Goal: Task Accomplishment & Management: Use online tool/utility

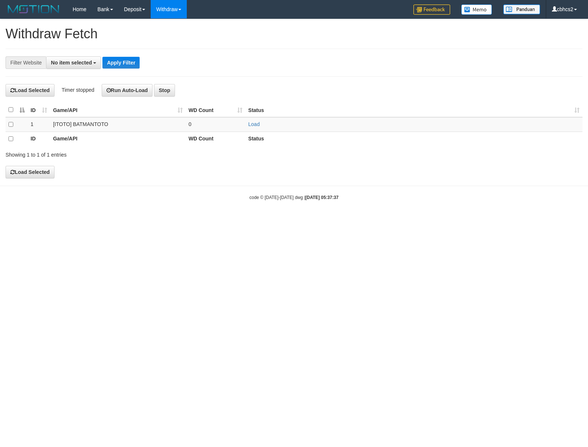
select select
click at [183, 33] on link "WD List" at bounding box center [180, 35] width 58 height 10
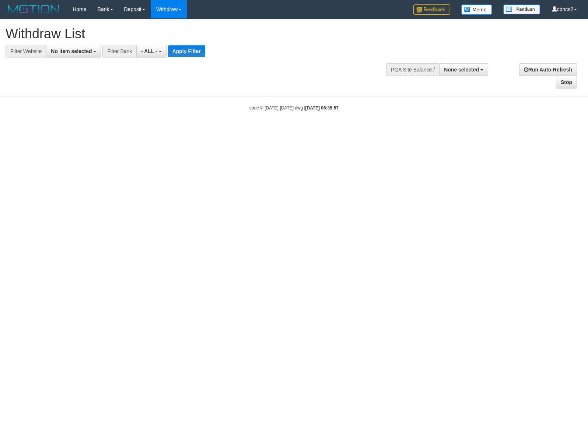
select select
click at [483, 70] on b "button" at bounding box center [481, 69] width 3 height 1
click at [460, 106] on label "[ITOTO] BATMANTOTO" at bounding box center [448, 107] width 77 height 10
select select "****"
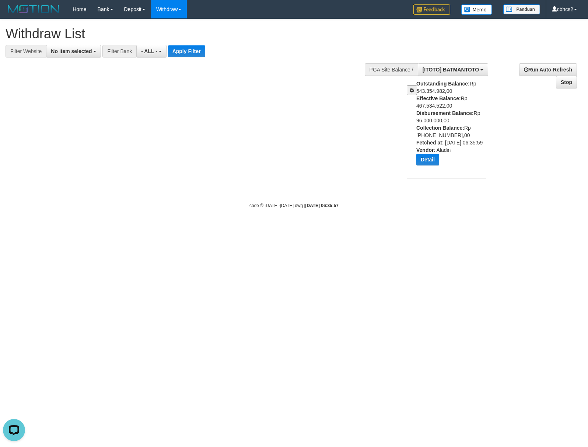
click at [433, 119] on div "Outstanding Balance: Rp 543.354.982,00 Effective Balance: Rp 467.534.522,00 Dis…" at bounding box center [454, 125] width 76 height 91
copy div "96.000.000,00"
click at [431, 121] on div "Outstanding Balance: Rp 543.354.982,00 Effective Balance: Rp 467.534.522,00 Dis…" at bounding box center [454, 125] width 76 height 91
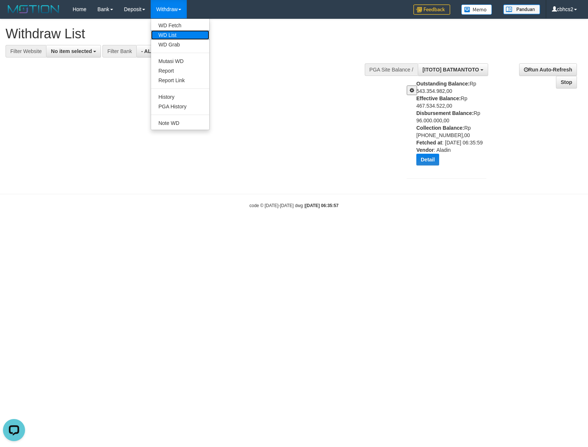
click at [180, 31] on link "WD List" at bounding box center [180, 35] width 58 height 10
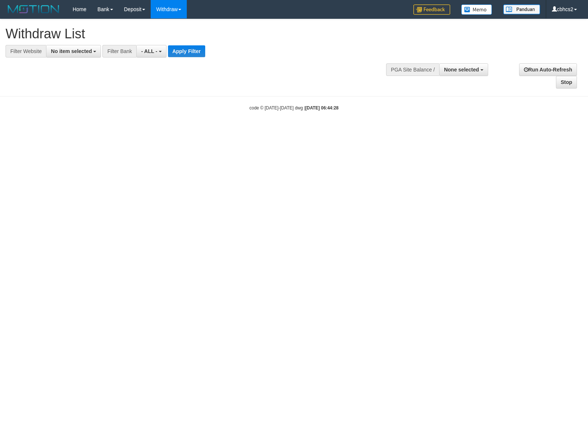
select select
click at [85, 52] on span "No item selected" at bounding box center [71, 51] width 41 height 6
click at [88, 78] on label "SELECT ALL" at bounding box center [70, 79] width 49 height 10
select select "****"
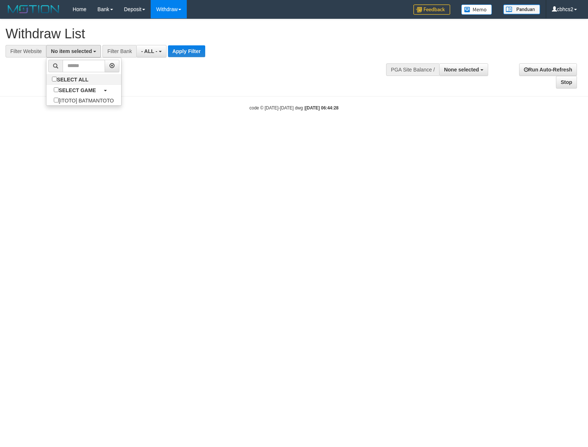
scroll to position [6, 0]
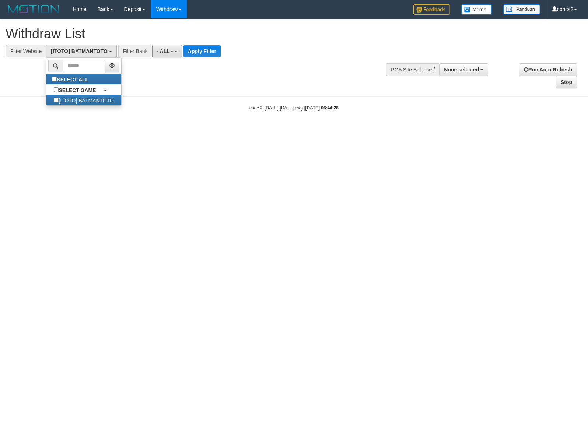
click at [173, 55] on button "- ALL -" at bounding box center [167, 51] width 30 height 13
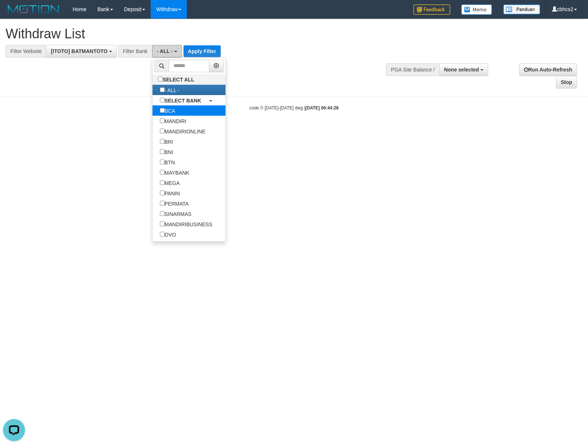
scroll to position [0, 0]
click at [170, 103] on b "SELECT BANK" at bounding box center [183, 101] width 37 height 6
select select "***"
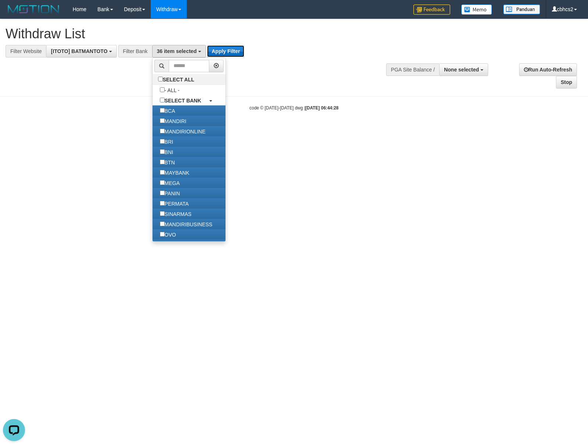
click at [236, 45] on button "Apply Filter" at bounding box center [225, 51] width 37 height 12
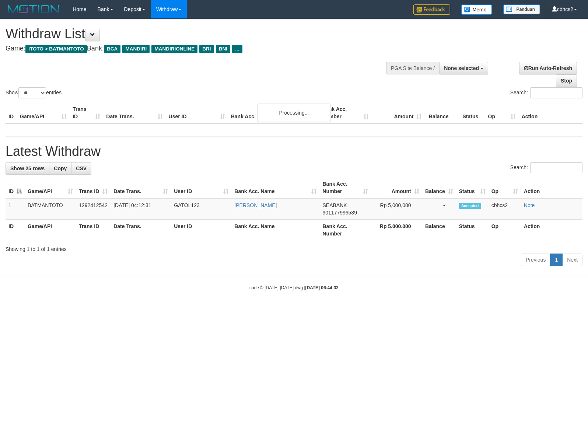
select select
select select "**"
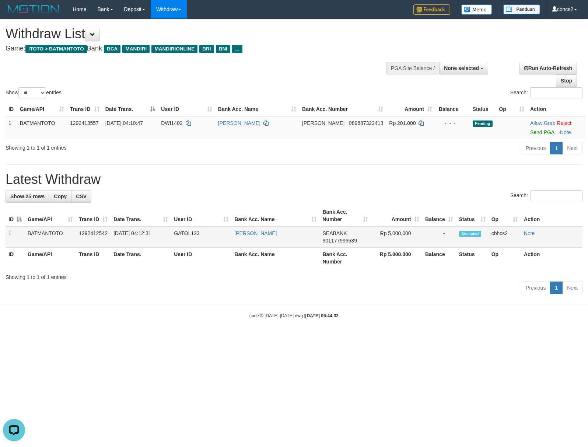
copy tr "RIDWAN IBRAHIM"
drag, startPoint x: 230, startPoint y: 237, endPoint x: 513, endPoint y: 230, distance: 282.7
click at [286, 235] on tr "1 BATMANTOTO 1292412542 01/09/2025 04:12:31 GATOL123 RIDWAN IBRAHIM SEABANK 901…" at bounding box center [294, 236] width 577 height 21
click at [185, 232] on td "GATOL123" at bounding box center [201, 236] width 60 height 21
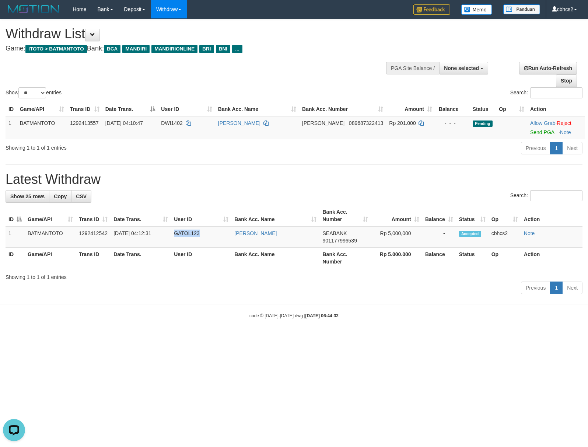
copy td "GATOL123"
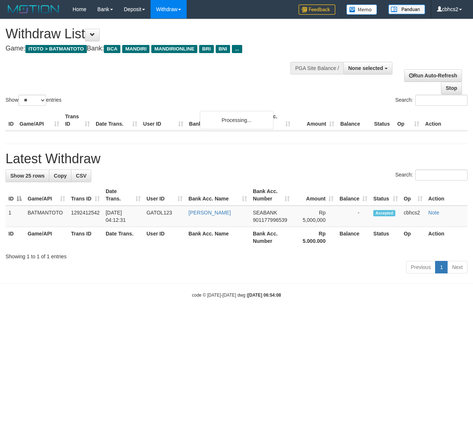
select select
select select "**"
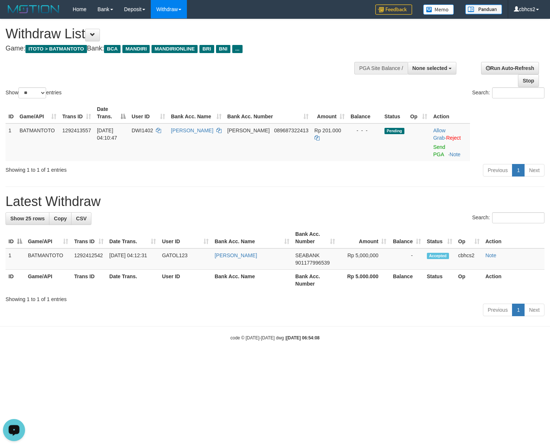
drag, startPoint x: 13, startPoint y: 427, endPoint x: 13, endPoint y: 843, distance: 416.3
click at [13, 427] on div "Open LiveChat chat widget" at bounding box center [14, 429] width 13 height 13
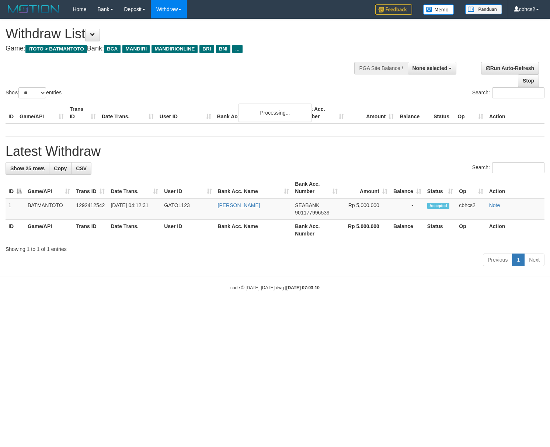
select select
select select "**"
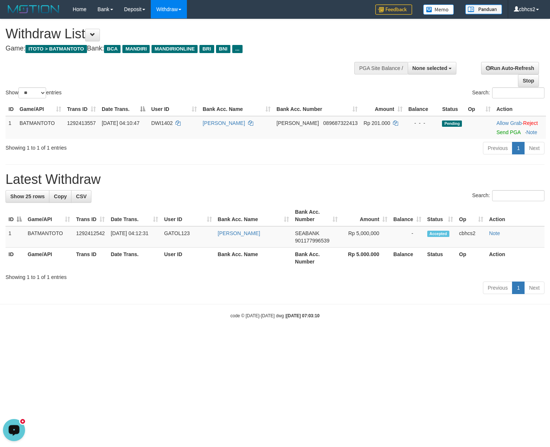
click at [20, 426] on div "Open LiveChat chat widget" at bounding box center [14, 429] width 13 height 13
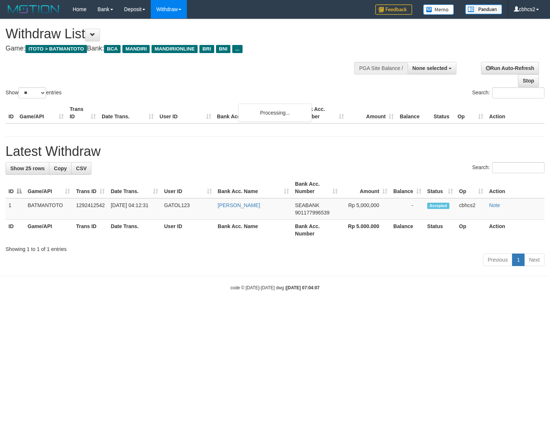
select select
select select "**"
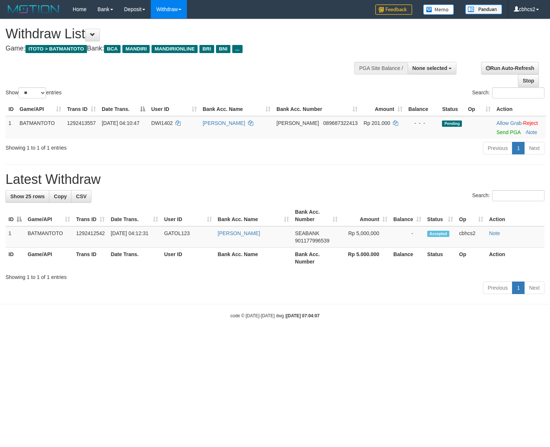
click at [219, 183] on h1 "Latest Withdraw" at bounding box center [275, 179] width 539 height 15
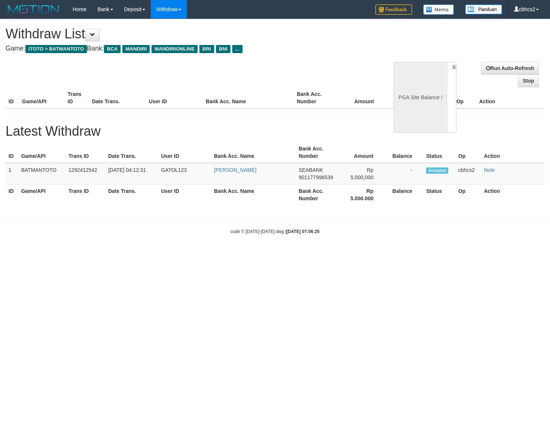
select select
select select "**"
select select
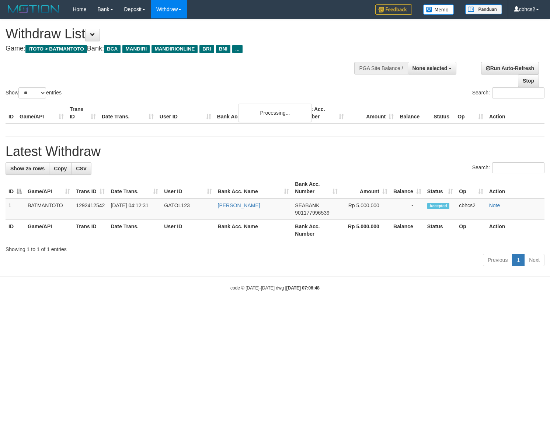
select select
select select "**"
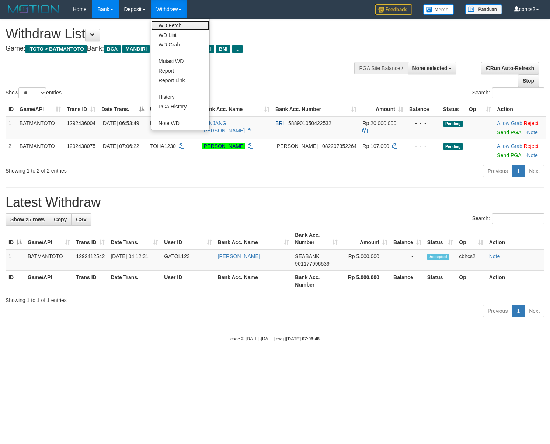
drag, startPoint x: 180, startPoint y: 25, endPoint x: 101, endPoint y: 15, distance: 79.8
click at [180, 25] on link "WD Fetch" at bounding box center [180, 26] width 58 height 10
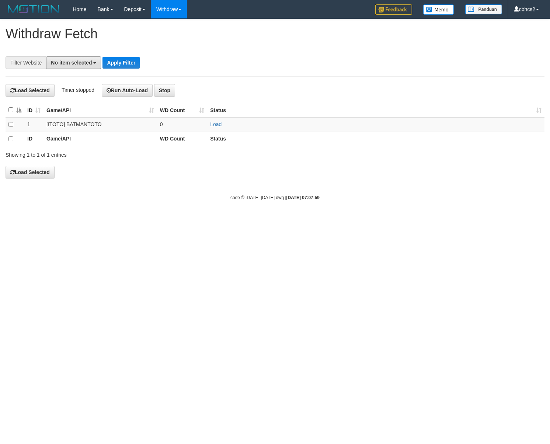
drag, startPoint x: 71, startPoint y: 62, endPoint x: 70, endPoint y: 74, distance: 12.2
click at [71, 62] on span "No item selected" at bounding box center [71, 63] width 41 height 6
click at [71, 91] on label "SELECT ALL" at bounding box center [70, 90] width 49 height 10
select select "****"
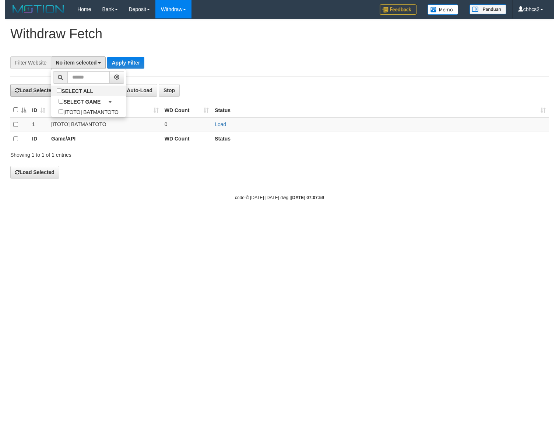
scroll to position [6, 0]
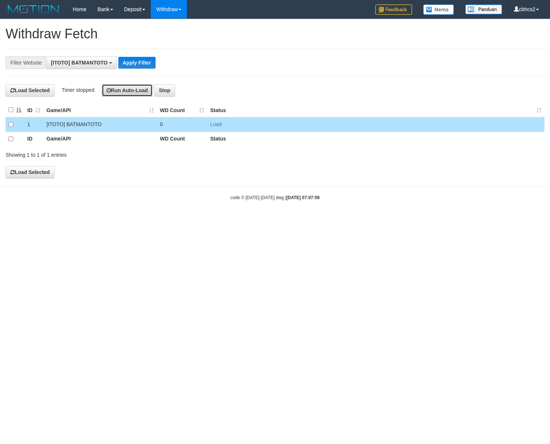
click at [127, 97] on button "Run Auto-Load" at bounding box center [127, 90] width 51 height 13
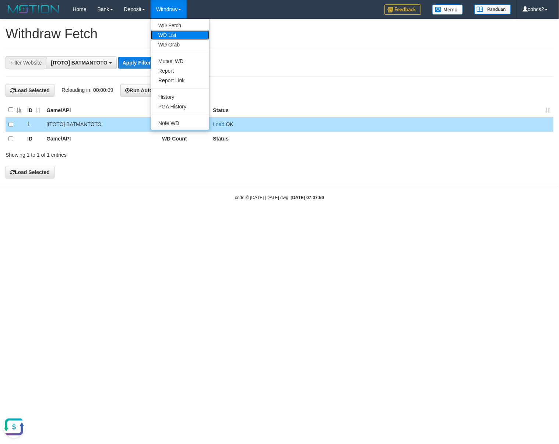
click at [180, 34] on link "WD List" at bounding box center [180, 35] width 58 height 10
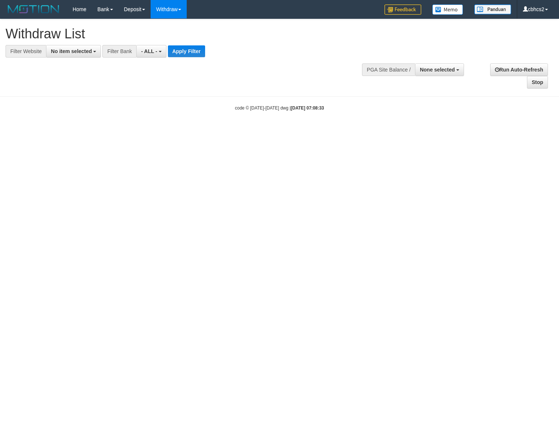
select select
click at [84, 50] on span "No item selected" at bounding box center [71, 51] width 41 height 6
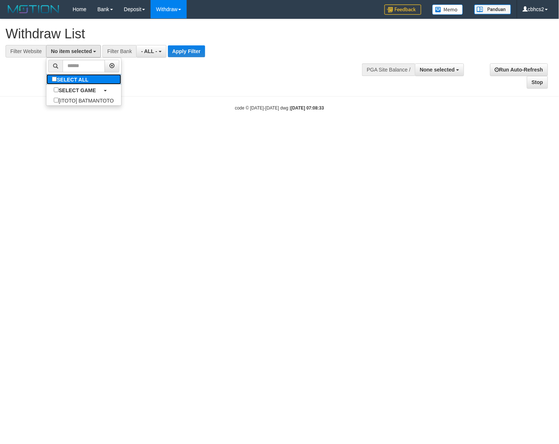
click at [81, 82] on label "SELECT ALL" at bounding box center [70, 79] width 49 height 10
select select "****"
click at [170, 55] on button "- ALL -" at bounding box center [167, 51] width 30 height 13
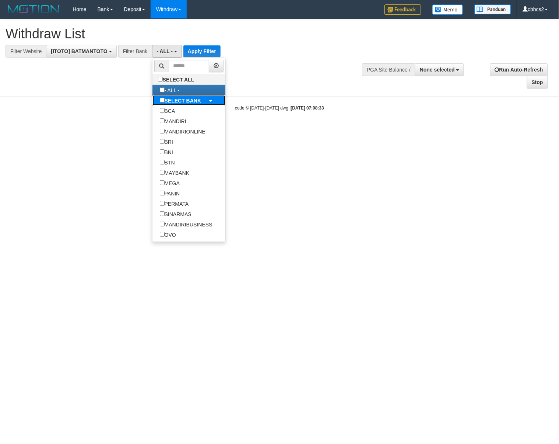
click at [172, 101] on b "SELECT BANK" at bounding box center [183, 101] width 37 height 6
select select "***"
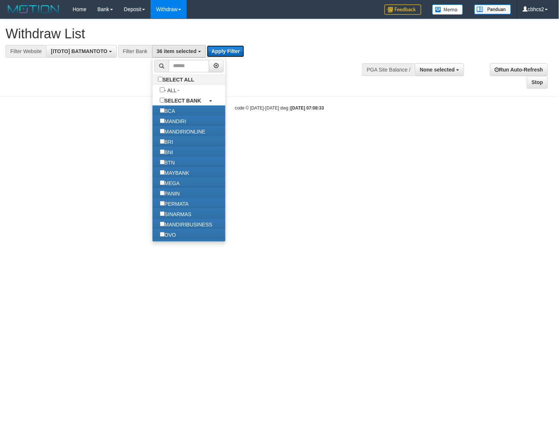
click at [229, 55] on button "Apply Filter" at bounding box center [225, 51] width 37 height 12
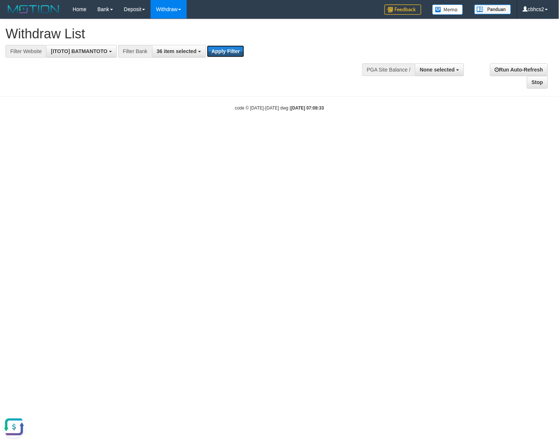
scroll to position [0, 0]
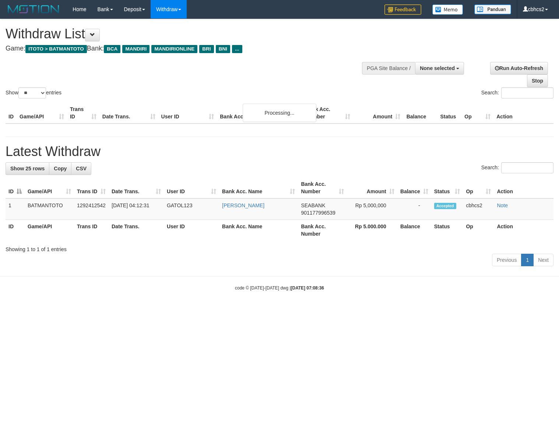
select select
select select "**"
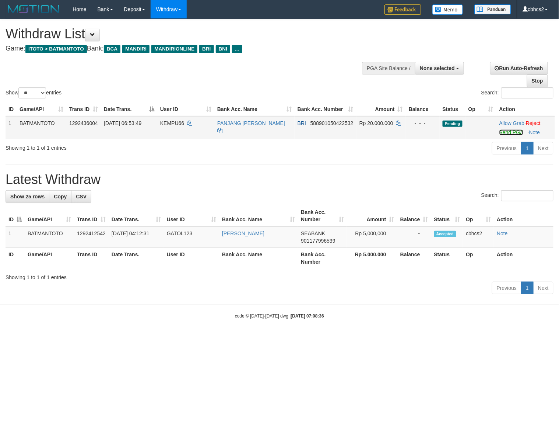
click at [503, 133] on link "Send PGA" at bounding box center [512, 132] width 24 height 6
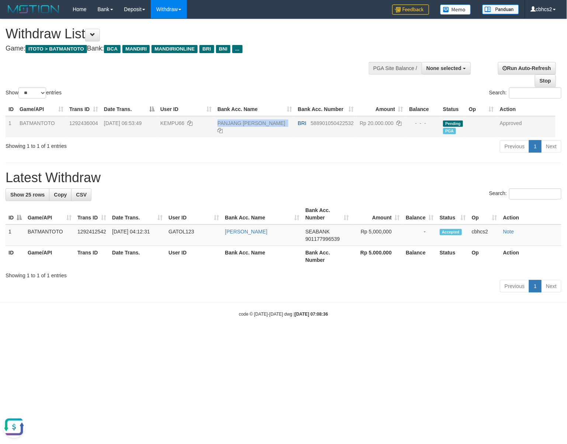
copy td "PANJANG [PERSON_NAME]"
drag, startPoint x: 214, startPoint y: 124, endPoint x: 261, endPoint y: 124, distance: 47.2
click at [261, 124] on td "PANJANG [PERSON_NAME]" at bounding box center [254, 126] width 80 height 21
copy link "PANJANG [PERSON_NAME]"
click at [501, 121] on td "Approved" at bounding box center [526, 126] width 59 height 21
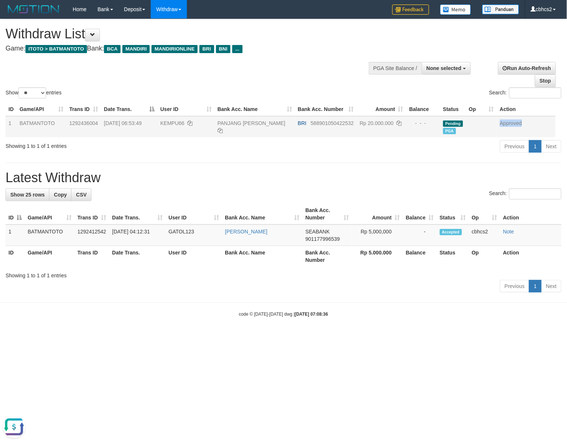
click at [501, 121] on td "Approved" at bounding box center [526, 126] width 59 height 21
copy td "Approved"
copy td "PANJANG LUMAN"
drag, startPoint x: 214, startPoint y: 123, endPoint x: 267, endPoint y: 123, distance: 52.7
click at [267, 123] on td "PANJANG LUMAN" at bounding box center [254, 126] width 80 height 21
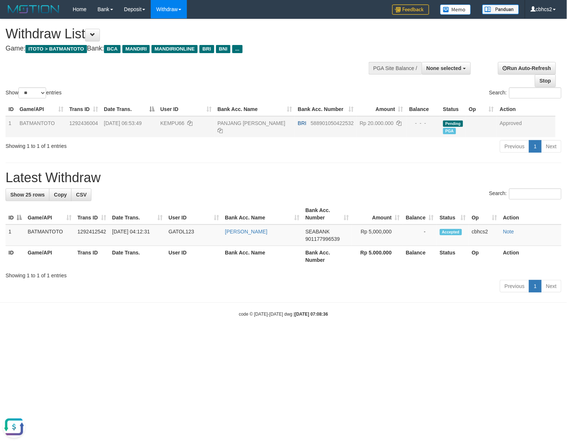
click at [173, 123] on span "KEMPU66" at bounding box center [172, 123] width 24 height 6
copy td "KEMPU66"
drag, startPoint x: 430, startPoint y: 65, endPoint x: 441, endPoint y: 93, distance: 29.8
click at [430, 65] on span "None selected" at bounding box center [443, 68] width 35 height 6
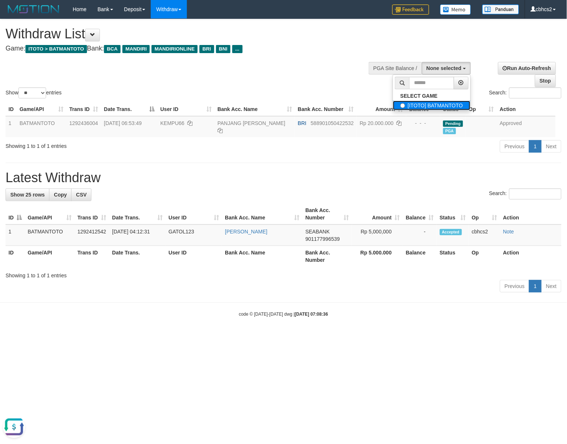
click at [429, 109] on label "[ITOTO] BATMANTOTO" at bounding box center [431, 106] width 77 height 10
select select "****"
click at [433, 70] on span "[ITOTO] BATMANTOTO" at bounding box center [433, 68] width 56 height 6
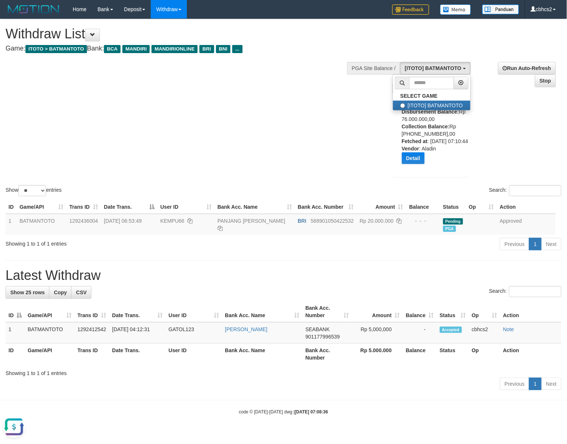
click at [412, 119] on div "Outstanding Balance: Rp 544.437.444,00 Effective Balance: Rp 467.534.522,00 Dis…" at bounding box center [438, 123] width 73 height 91
copy div "76.000.000,00"
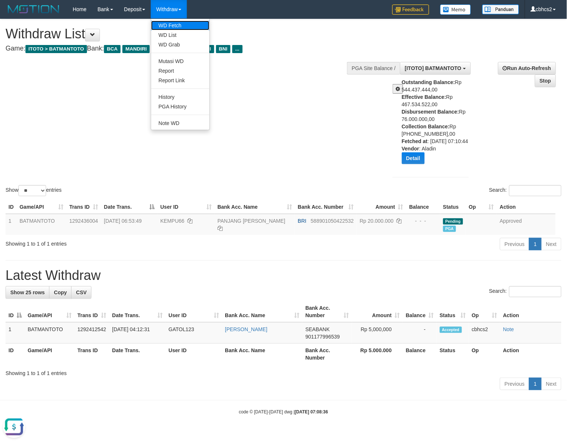
click at [171, 26] on link "WD Fetch" at bounding box center [180, 26] width 58 height 10
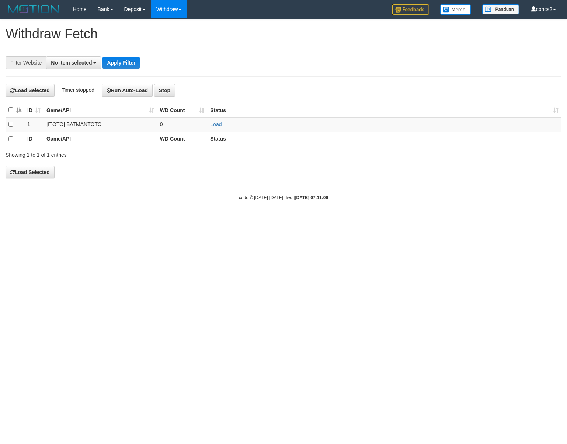
select select
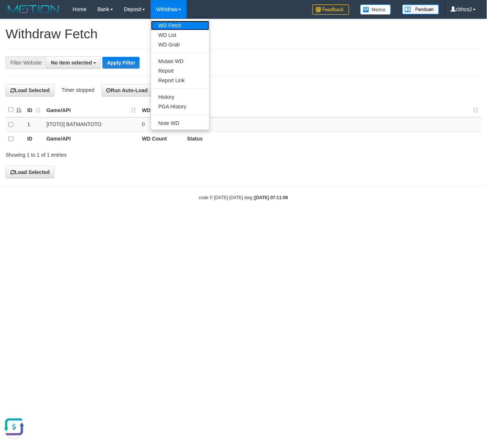
click at [175, 24] on link "WD Fetch" at bounding box center [180, 26] width 58 height 10
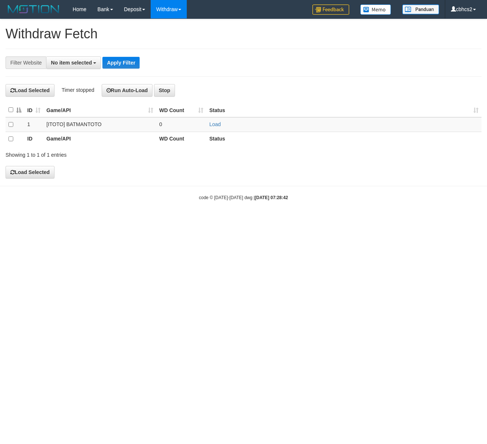
select select
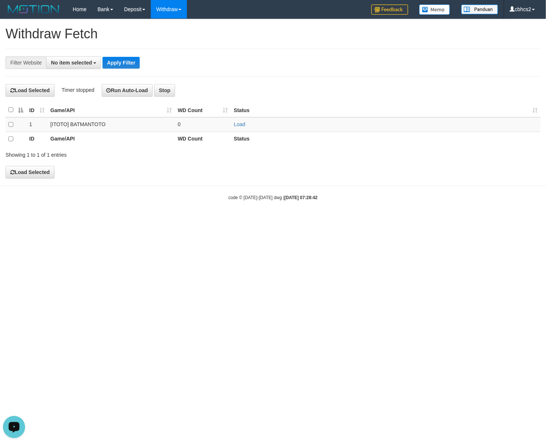
click at [12, 421] on div "Open LiveChat chat widget" at bounding box center [14, 426] width 13 height 13
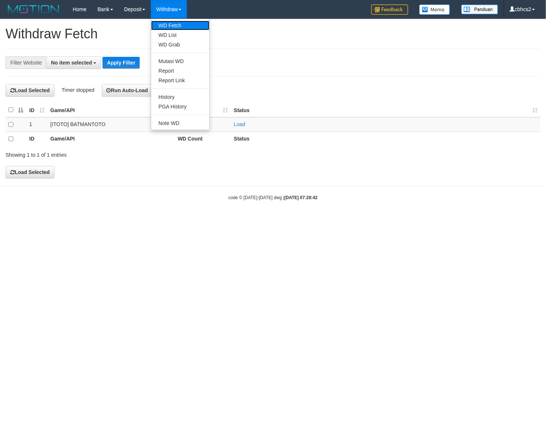
click at [181, 25] on link "WD Fetch" at bounding box center [180, 26] width 58 height 10
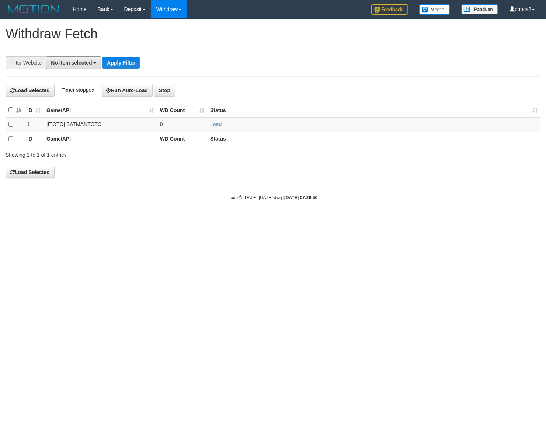
click at [85, 62] on span "No item selected" at bounding box center [71, 63] width 41 height 6
click at [75, 90] on label "SELECT ALL" at bounding box center [70, 90] width 49 height 10
select select "****"
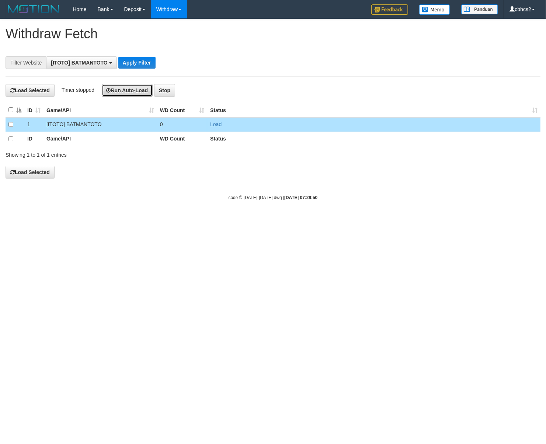
click at [118, 94] on button "Run Auto-Load" at bounding box center [127, 90] width 51 height 13
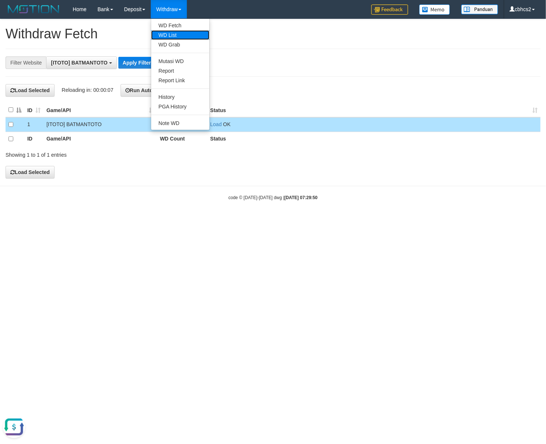
click at [180, 31] on link "WD List" at bounding box center [180, 35] width 58 height 10
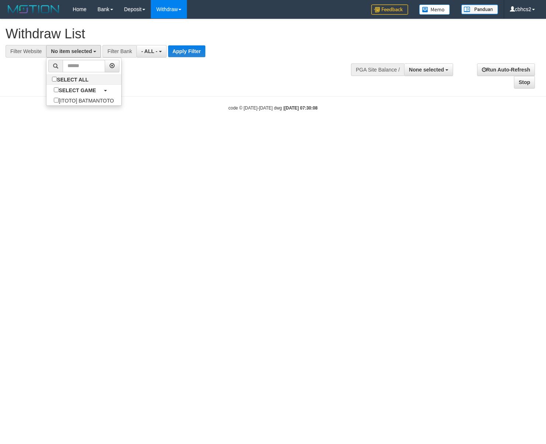
select select
click at [76, 78] on label "SELECT ALL" at bounding box center [70, 79] width 49 height 10
select select "****"
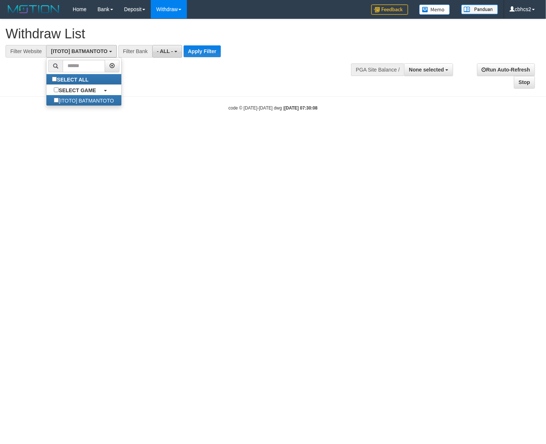
click at [165, 52] on span "- ALL -" at bounding box center [165, 51] width 16 height 6
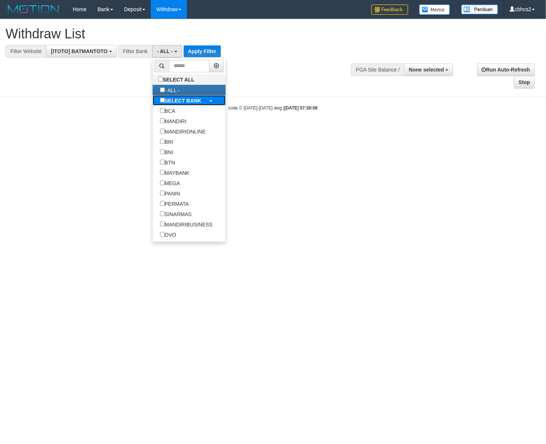
click at [181, 100] on b "SELECT BANK" at bounding box center [183, 101] width 37 height 6
select select "***"
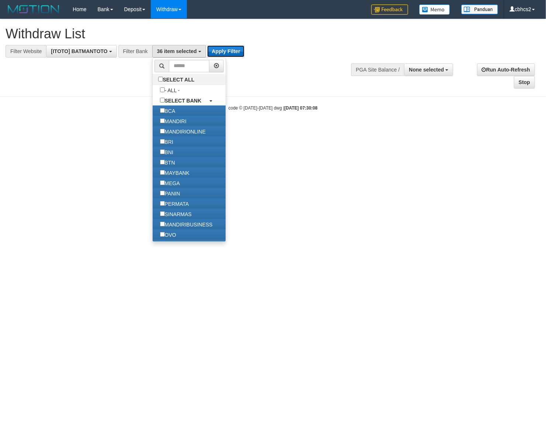
click at [229, 54] on button "Apply Filter" at bounding box center [225, 51] width 37 height 12
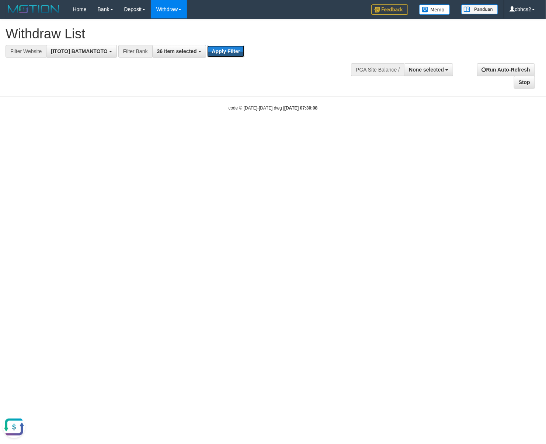
scroll to position [0, 0]
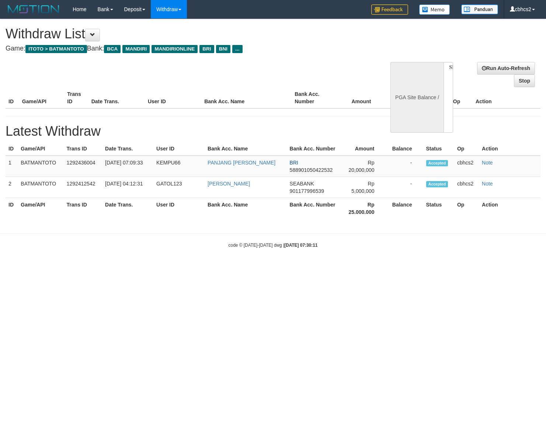
select select
select select "**"
select select
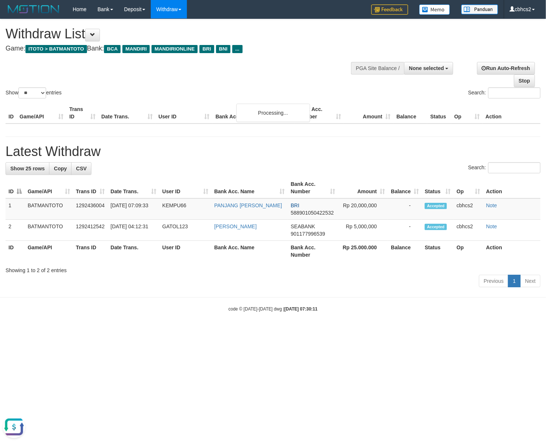
click at [151, 328] on body "Toggle navigation Home Bank Account List Load By Website Group [ITOTO] BATMANTO…" at bounding box center [273, 165] width 546 height 330
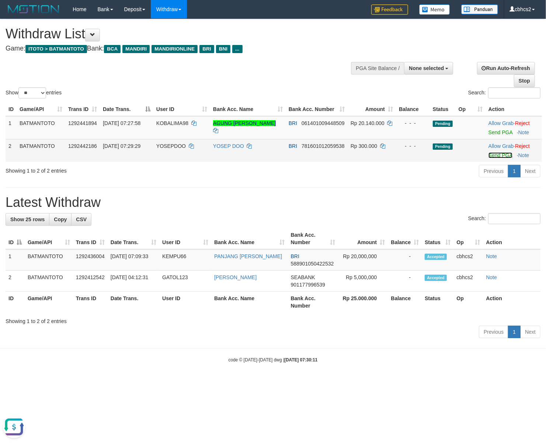
click at [497, 157] on link "Send PGA" at bounding box center [500, 155] width 24 height 6
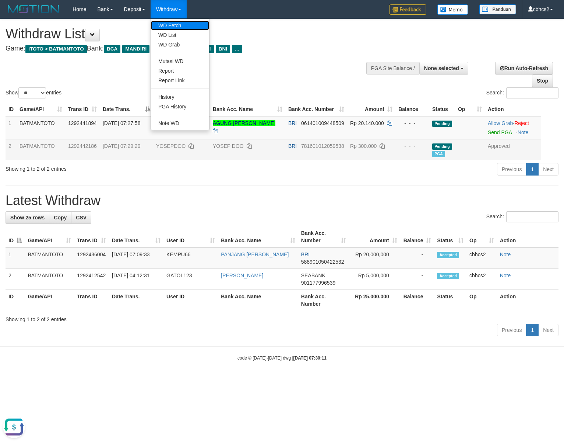
click at [178, 27] on link "WD Fetch" at bounding box center [180, 26] width 58 height 10
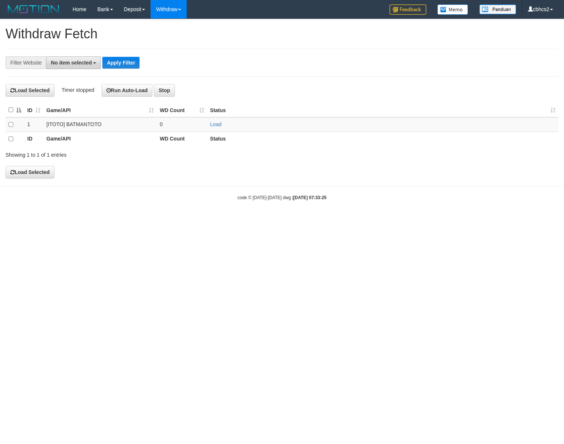
click at [92, 60] on span "No item selected" at bounding box center [71, 63] width 41 height 6
click at [83, 86] on label "SELECT ALL" at bounding box center [70, 90] width 49 height 10
select select "****"
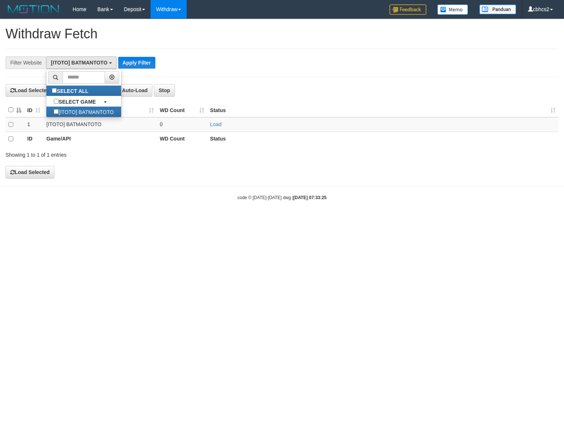
click at [14, 111] on th at bounding box center [15, 110] width 19 height 14
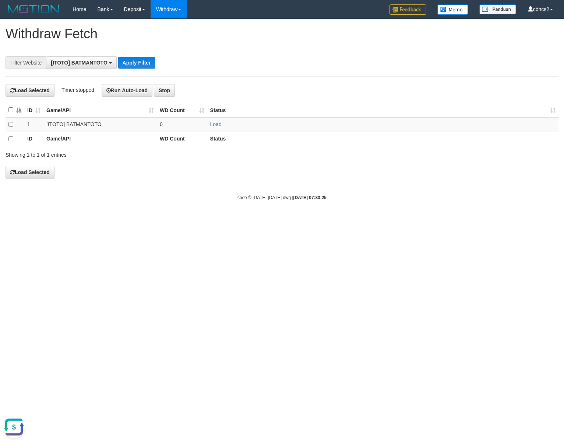
scroll to position [0, 0]
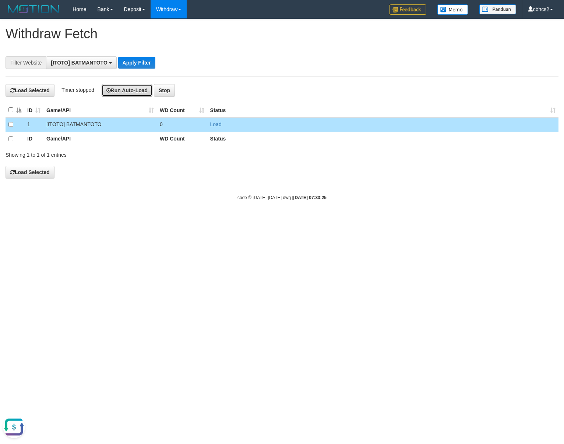
click at [127, 95] on button "Run Auto-Load" at bounding box center [127, 90] width 51 height 13
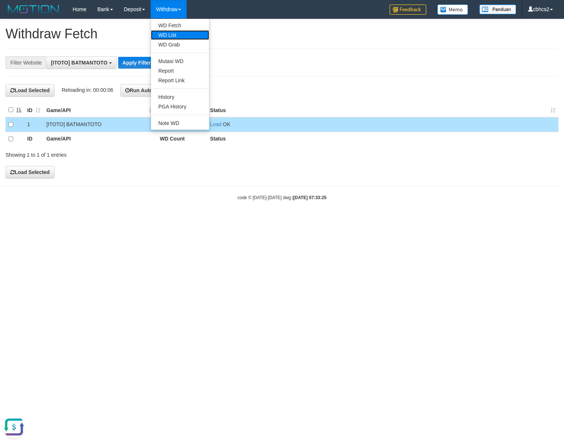
click at [176, 33] on link "WD List" at bounding box center [180, 35] width 58 height 10
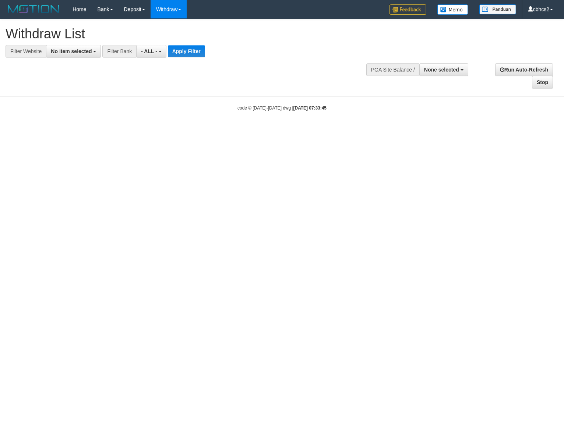
select select
click at [84, 55] on button "No item selected" at bounding box center [73, 51] width 55 height 13
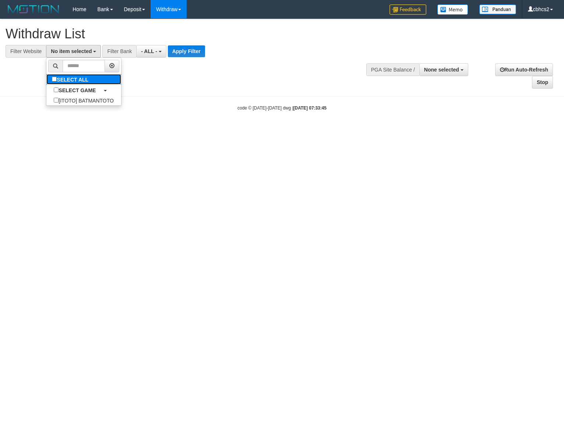
click at [78, 80] on label "SELECT ALL" at bounding box center [70, 79] width 49 height 10
select select "****"
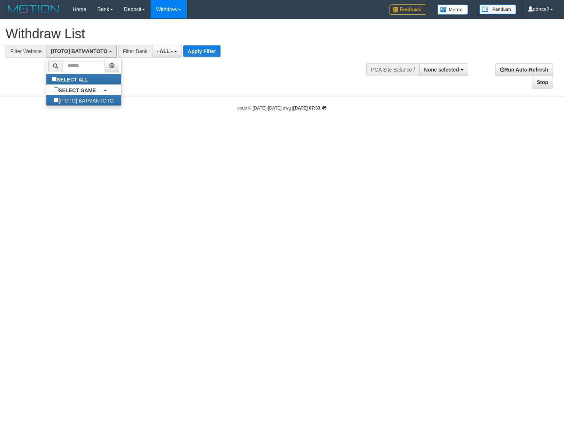
scroll to position [6, 0]
click at [165, 53] on span "- ALL -" at bounding box center [165, 51] width 16 height 6
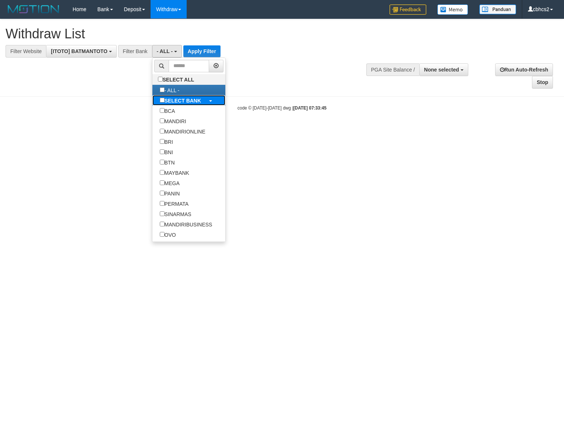
click at [175, 105] on label "SELECT BANK" at bounding box center [181, 100] width 56 height 10
select select "***"
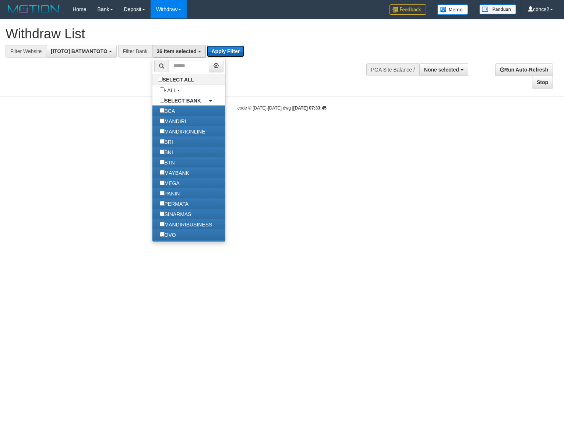
click at [216, 49] on button "Apply Filter" at bounding box center [225, 51] width 37 height 12
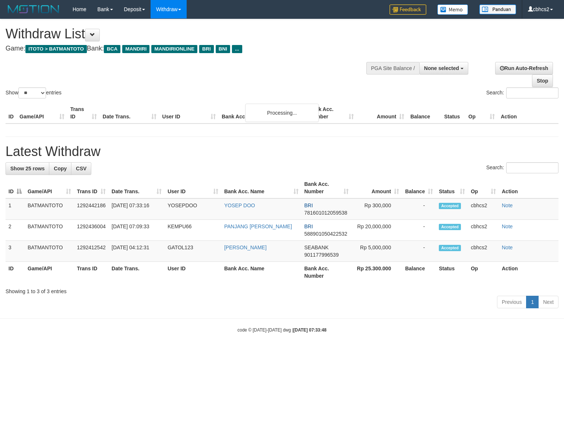
select select
select select "**"
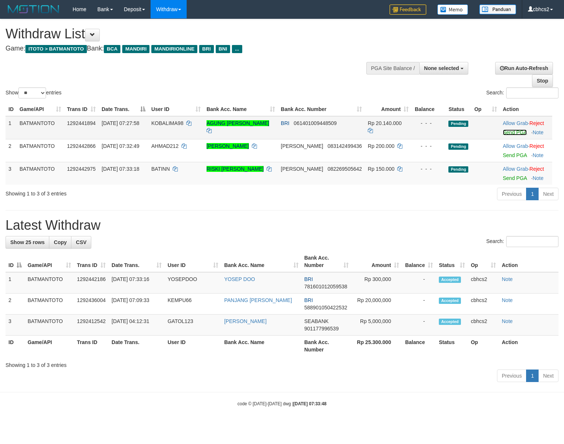
click at [507, 135] on link "Send PGA" at bounding box center [515, 132] width 24 height 6
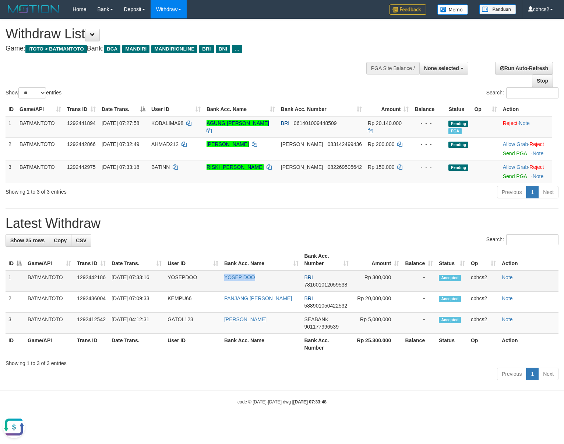
drag, startPoint x: 224, startPoint y: 279, endPoint x: 257, endPoint y: 281, distance: 33.2
click at [257, 281] on td "YOSEP DOO" at bounding box center [261, 280] width 80 height 21
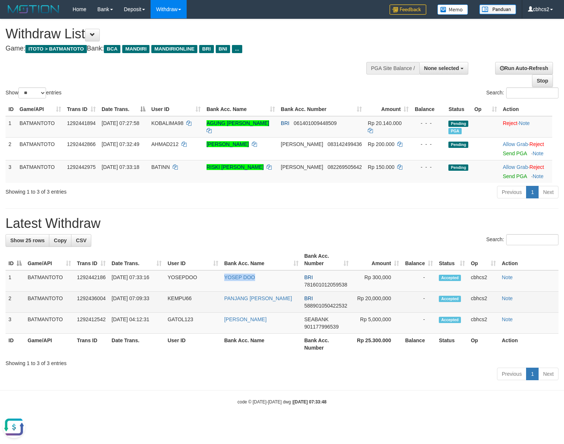
copy link "YOSEP DOO"
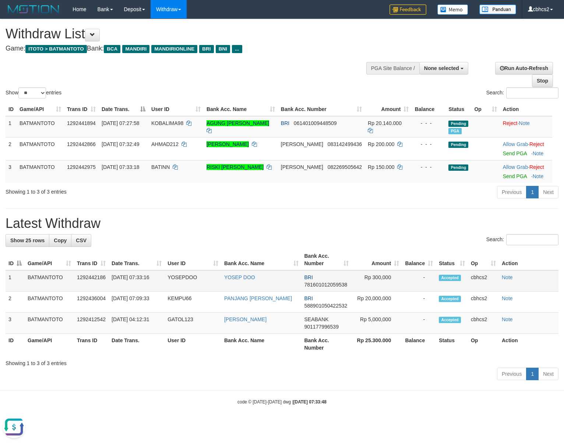
click at [176, 273] on td "YOSEPDOO" at bounding box center [193, 280] width 57 height 21
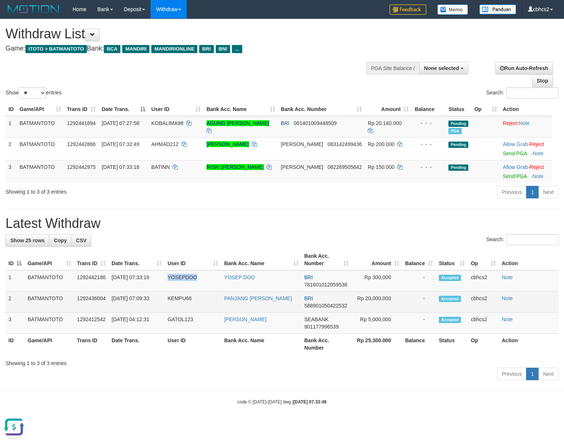
copy td "YOSEPDOO"
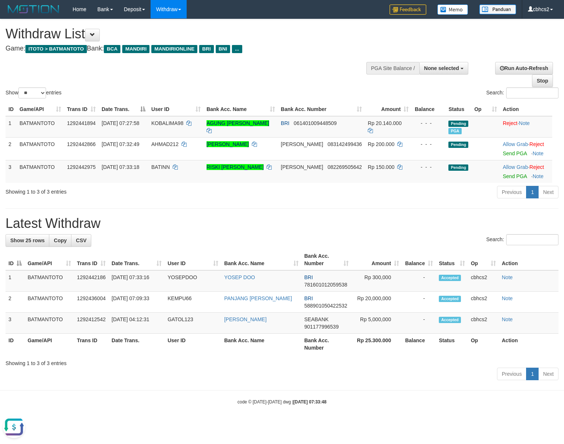
click at [175, 77] on div "Show ** ** ** *** entries Search:" at bounding box center [282, 59] width 564 height 81
copy tr "AGUNG LAKSANA SIBAR"
copy tr "AGUNG LAKSANA SIBARA"
copy tr "AGUNG LAKSANA SIBARAN"
copy tr "AGUNG [PERSON_NAME]"
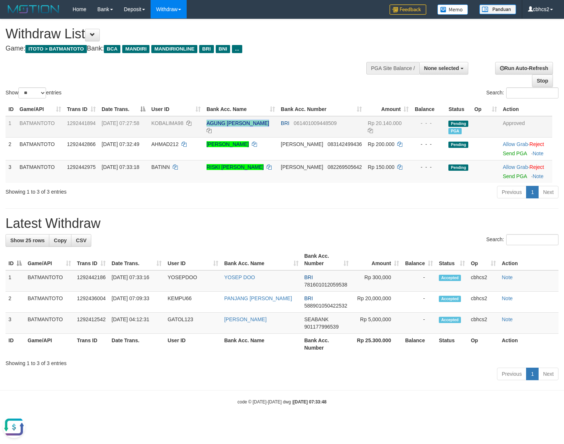
drag, startPoint x: 218, startPoint y: 122, endPoint x: 286, endPoint y: 124, distance: 67.8
click at [286, 124] on tr "1 BATMANTOTO 1292441894 01/09/2025 07:27:58 KOBALIMA98 AGUNG LAKSANA SIBARANI B…" at bounding box center [279, 126] width 547 height 21
click at [167, 125] on span "KOBALIMA98" at bounding box center [167, 123] width 32 height 6
copy td "KOBALIMA98"
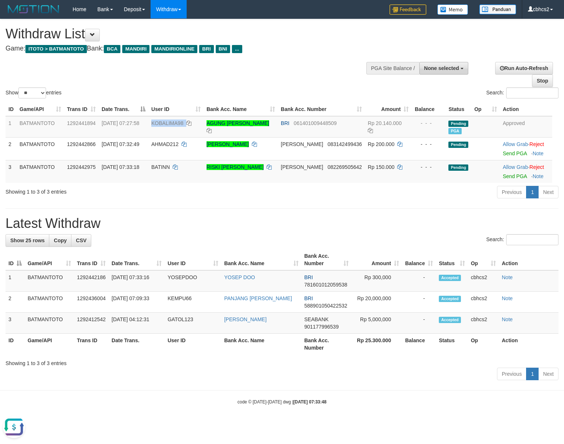
click at [438, 68] on span "None selected" at bounding box center [441, 68] width 35 height 6
click at [441, 102] on label "[ITOTO] BATMANTOTO" at bounding box center [429, 106] width 77 height 10
select select "****"
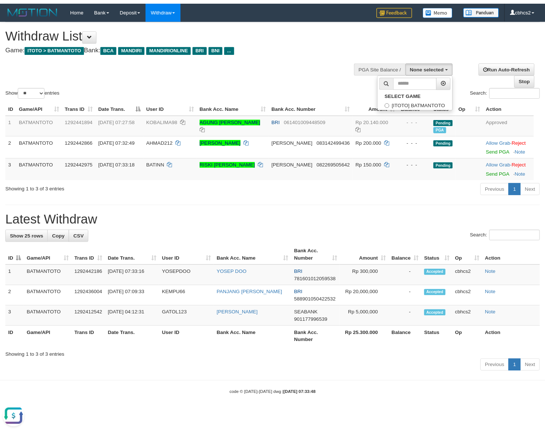
scroll to position [6, 0]
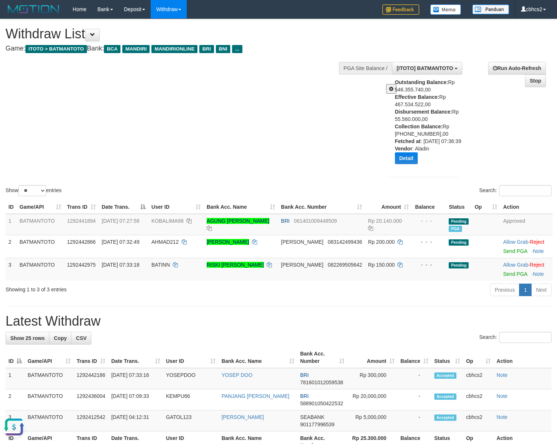
click at [407, 117] on div "Outstanding Balance: Rp 546.355.740,00 Effective Balance: Rp 467.534.522,00 Dis…" at bounding box center [430, 123] width 71 height 91
copy div "55.560.000,00"
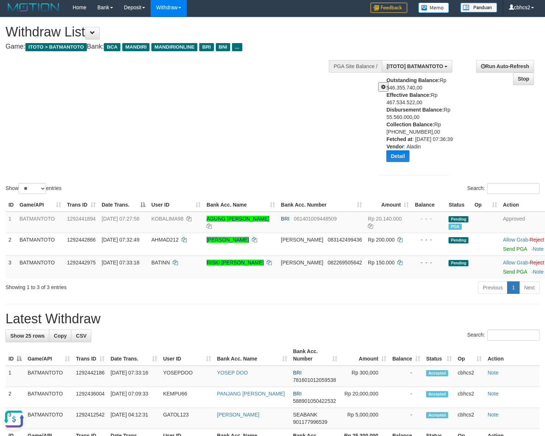
scroll to position [0, 0]
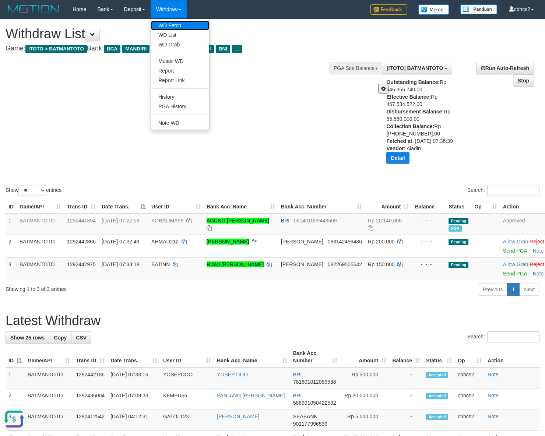
click at [182, 26] on link "WD Fetch" at bounding box center [180, 26] width 58 height 10
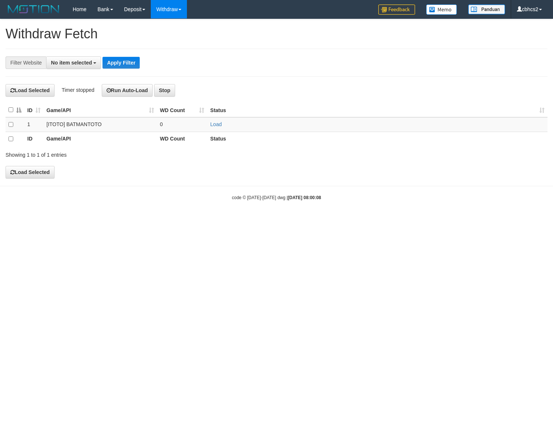
select select
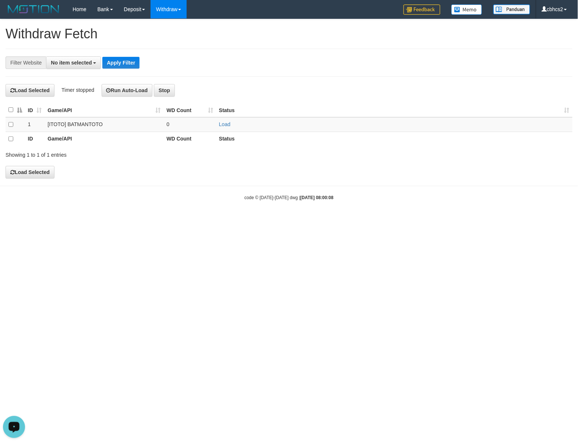
click at [14, 421] on div "Open LiveChat chat widget" at bounding box center [14, 426] width 13 height 13
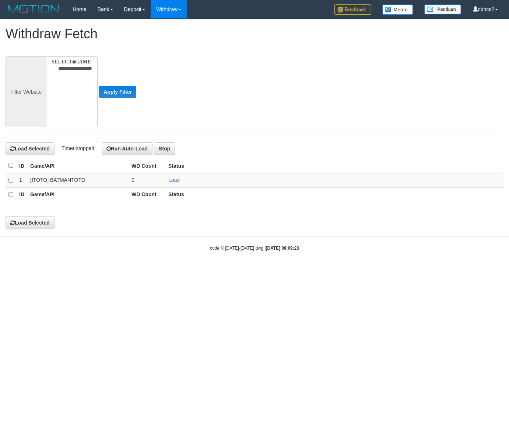
select select
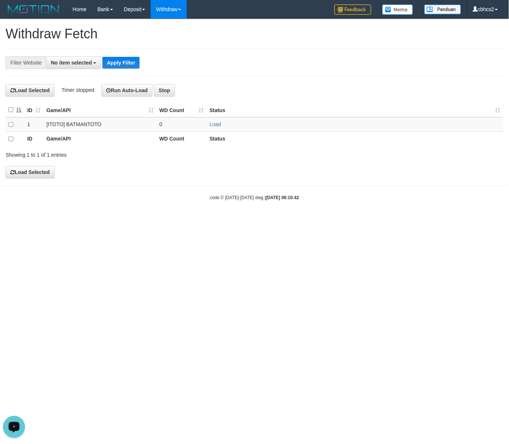
click at [18, 428] on div "Open LiveChat chat widget" at bounding box center [14, 426] width 13 height 13
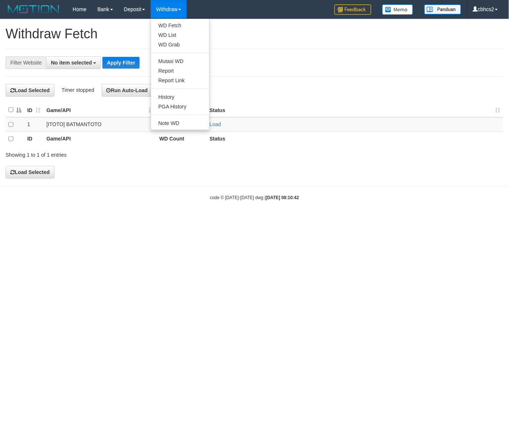
click at [170, 20] on ul "WD Fetch WD List WD Grab Mutasi WD Report Report Link History PGA History Note …" at bounding box center [180, 74] width 59 height 112
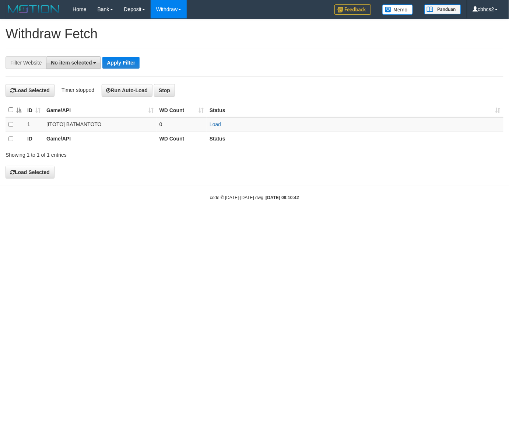
click at [80, 64] on span "No item selected" at bounding box center [71, 63] width 41 height 6
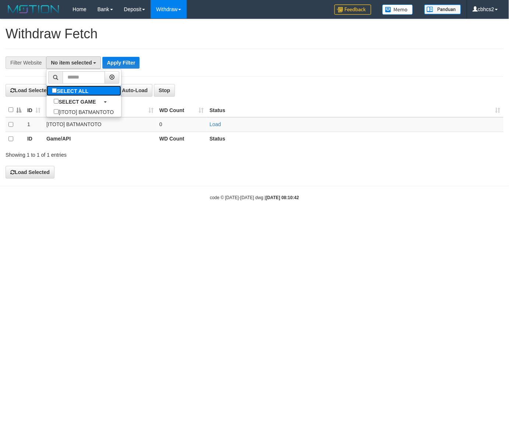
drag, startPoint x: 85, startPoint y: 90, endPoint x: 21, endPoint y: 97, distance: 64.2
click at [84, 90] on label "SELECT ALL" at bounding box center [70, 90] width 49 height 10
select select "****"
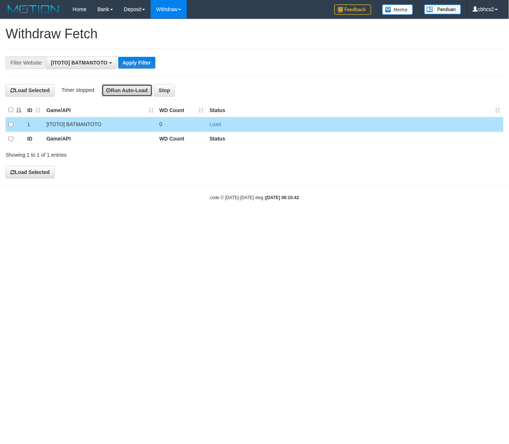
click at [122, 95] on button "Run Auto-Load" at bounding box center [127, 90] width 51 height 13
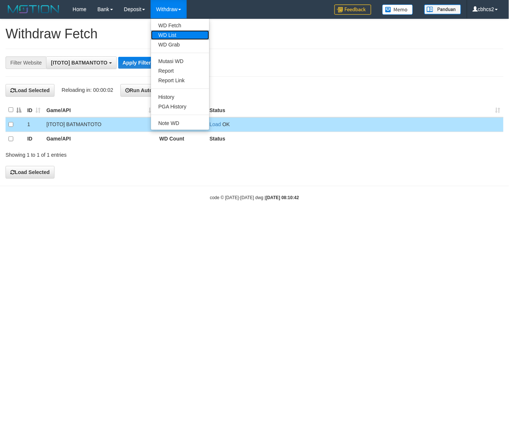
click at [179, 34] on link "WD List" at bounding box center [180, 35] width 58 height 10
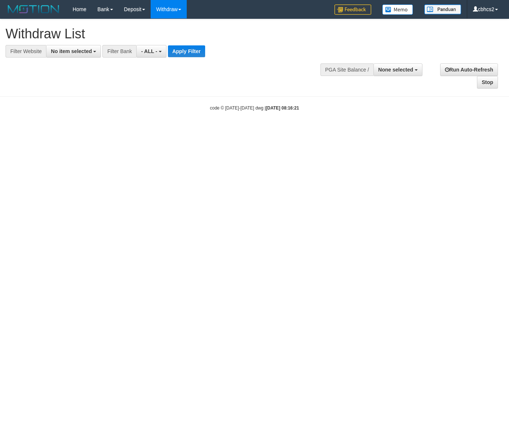
select select
click at [71, 55] on button "No item selected" at bounding box center [73, 51] width 55 height 13
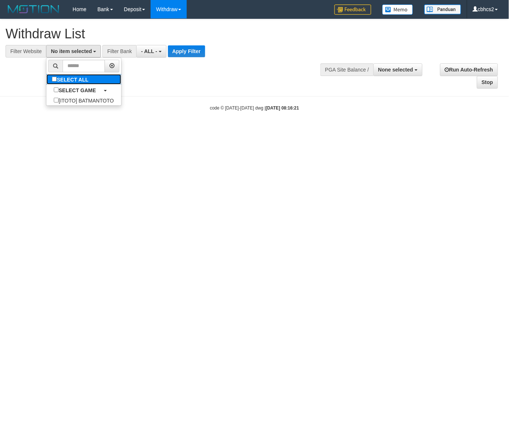
drag, startPoint x: 71, startPoint y: 81, endPoint x: 139, endPoint y: 69, distance: 69.3
click at [71, 80] on label "SELECT ALL" at bounding box center [70, 79] width 49 height 10
select select "****"
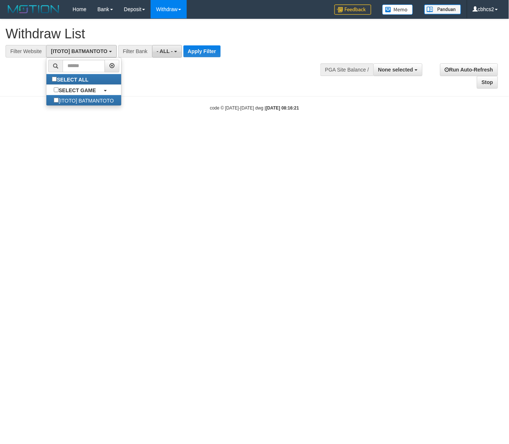
click at [163, 54] on span "- ALL -" at bounding box center [165, 51] width 16 height 6
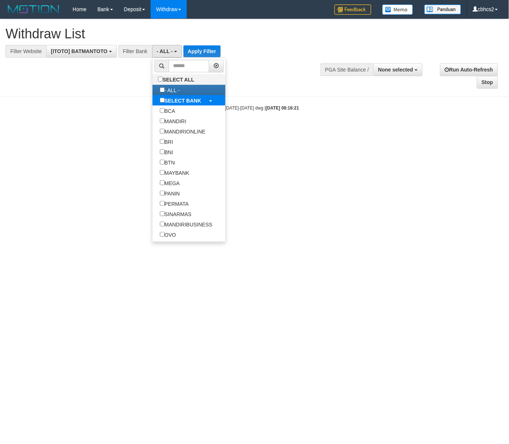
select select "***"
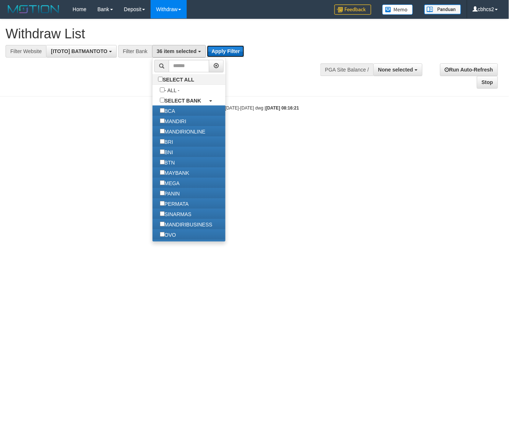
click at [214, 50] on button "Apply Filter" at bounding box center [225, 51] width 37 height 12
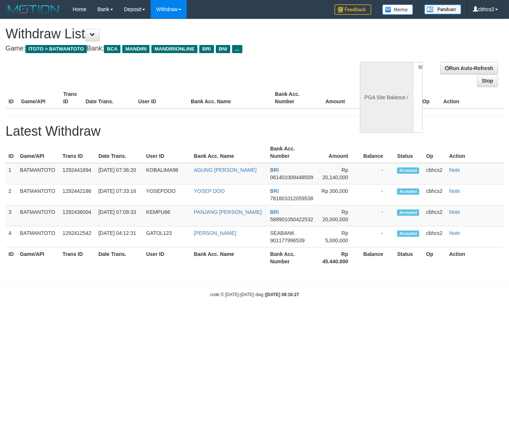
select select
select select "**"
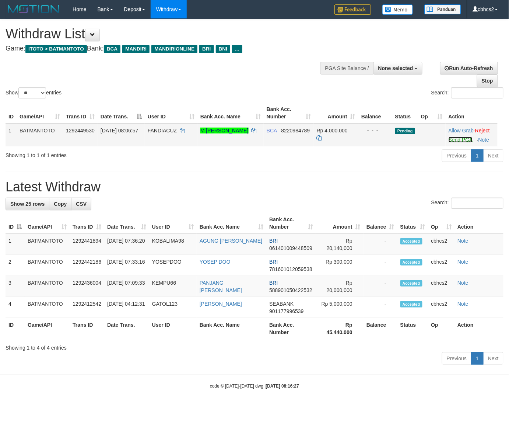
click at [459, 143] on link "Send PGA" at bounding box center [461, 140] width 24 height 6
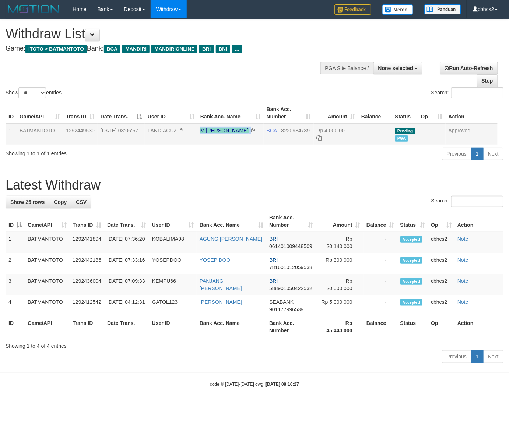
copy td "M [PERSON_NAME]"
drag, startPoint x: 199, startPoint y: 130, endPoint x: 224, endPoint y: 139, distance: 26.6
click at [224, 139] on td "M [PERSON_NAME]" at bounding box center [230, 133] width 66 height 21
click at [159, 130] on span "FANDIACUZ" at bounding box center [162, 130] width 29 height 6
drag, startPoint x: 159, startPoint y: 130, endPoint x: 161, endPoint y: 133, distance: 4.0
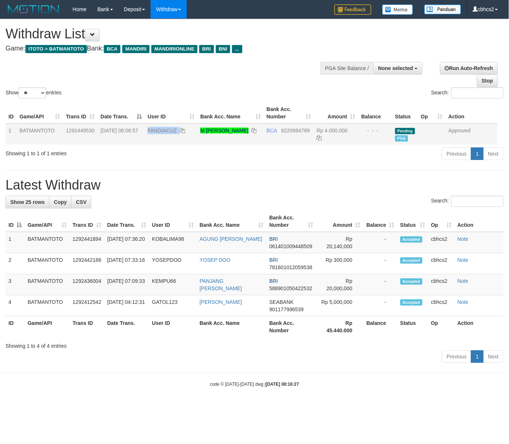
click at [158, 130] on span "FANDIACUZ" at bounding box center [162, 130] width 29 height 6
copy span "FANDIACUZ"
drag, startPoint x: 402, startPoint y: 74, endPoint x: 402, endPoint y: 85, distance: 11.1
click at [402, 74] on button "None selected" at bounding box center [398, 68] width 49 height 13
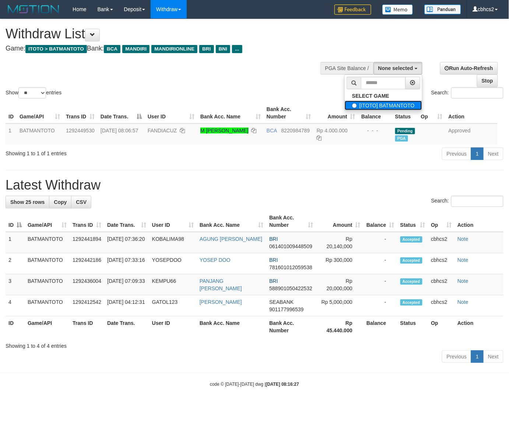
click at [391, 109] on label "[ITOTO] BATMANTOTO" at bounding box center [383, 106] width 77 height 10
select select "****"
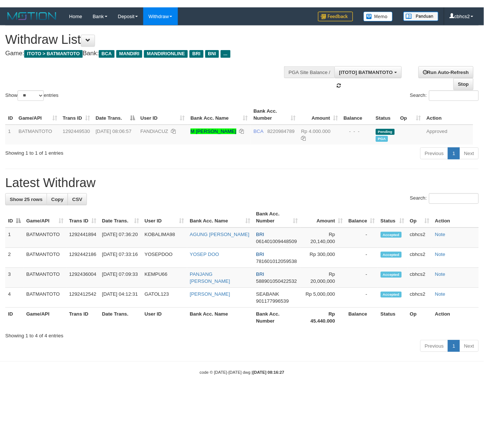
scroll to position [6, 0]
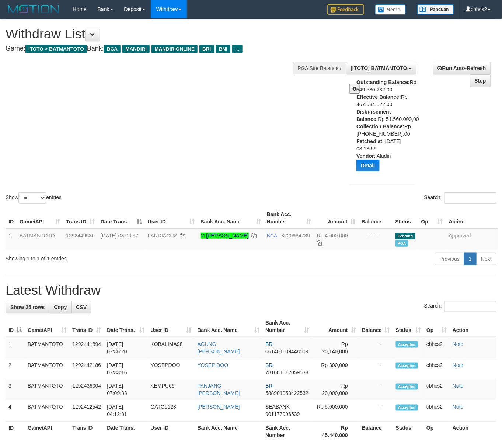
click at [382, 119] on div "Outstanding Balance: Rp 549.530.232,00 Effective Balance: Rp 467.534.522,00 Dis…" at bounding box center [388, 127] width 64 height 98
copy div "51.560.000,00"
click at [221, 171] on div "Show ** ** ** *** entries Search:" at bounding box center [251, 112] width 502 height 186
